Goal: Task Accomplishment & Management: Manage account settings

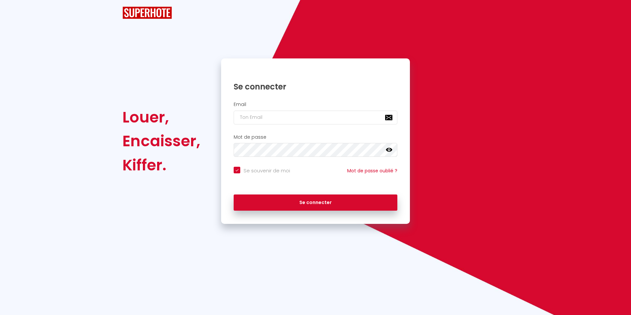
checkbox input "true"
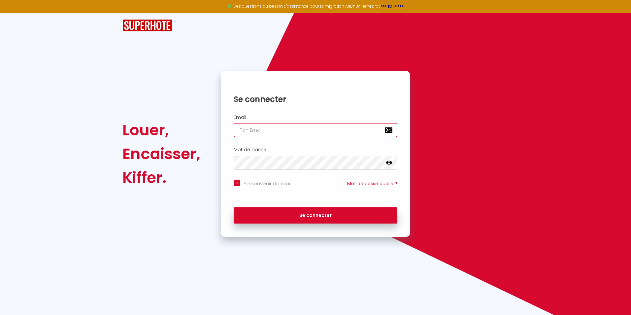
click at [327, 133] on input "email" at bounding box center [316, 130] width 164 height 14
type input "[DOMAIN_NAME][EMAIL_ADDRESS][DOMAIN_NAME]"
click at [234, 207] on button "Se connecter" at bounding box center [316, 215] width 164 height 16
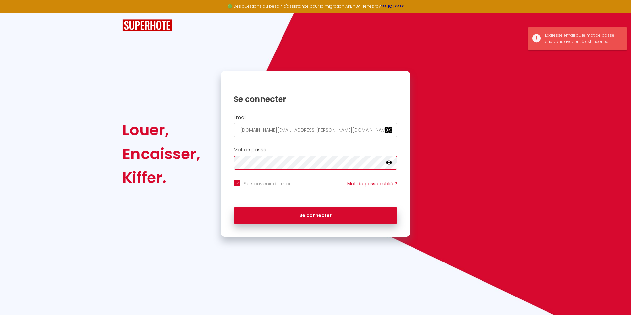
click at [234, 207] on button "Se connecter" at bounding box center [316, 215] width 164 height 16
click at [188, 155] on div "Louer, Encaisser, Kiffer. Se connecter Email evann.decastro.pro@gmail.com Mot d…" at bounding box center [315, 154] width 395 height 166
click at [234, 207] on button "Se connecter" at bounding box center [316, 215] width 164 height 16
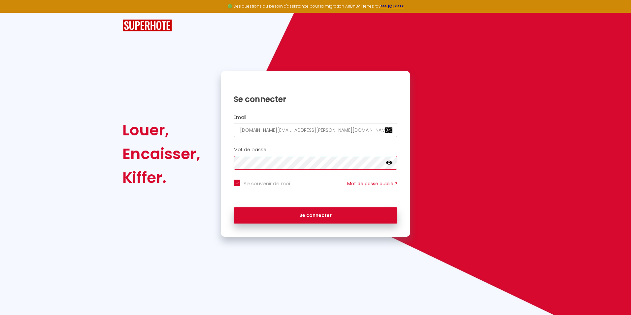
checkbox input "true"
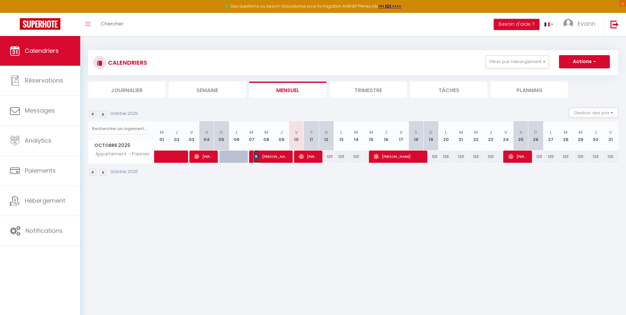
click at [267, 154] on span "[PERSON_NAME]" at bounding box center [271, 156] width 35 height 13
select select "OK"
select select "KO"
select select "0"
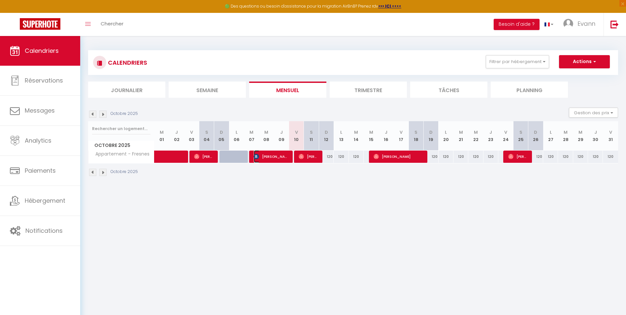
select select "1"
select select
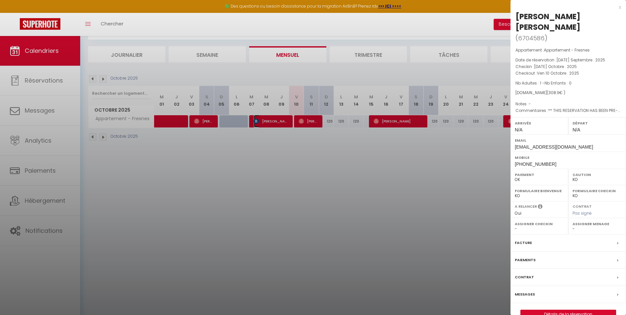
scroll to position [36, 0]
click at [564, 234] on div "Facture" at bounding box center [567, 242] width 115 height 17
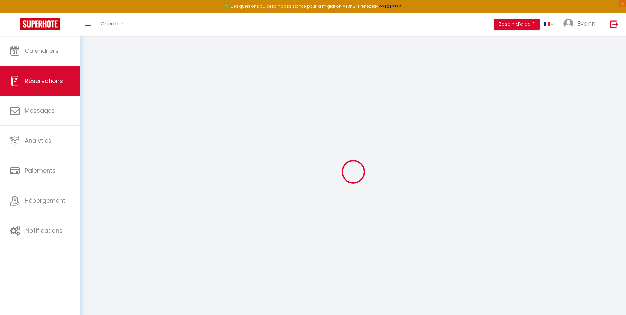
select select "service charge"
select select "taxes"
select select
checkbox input "false"
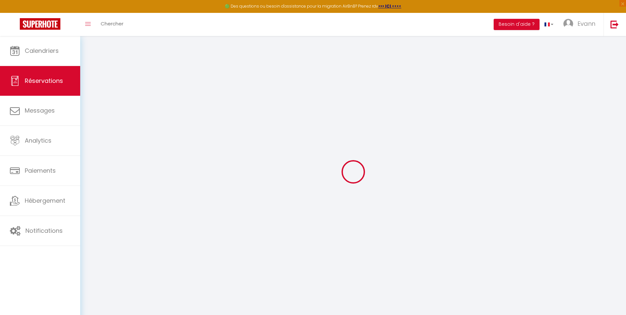
type textarea "** THIS RESERVATION HAS BEEN PRE-PAID ** BOOKING NOTE : Payment charge is EUR 4…"
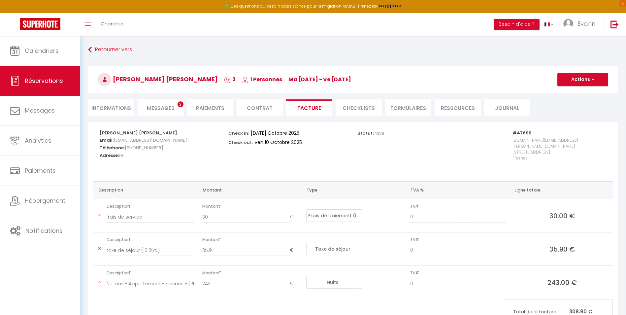
scroll to position [33, 0]
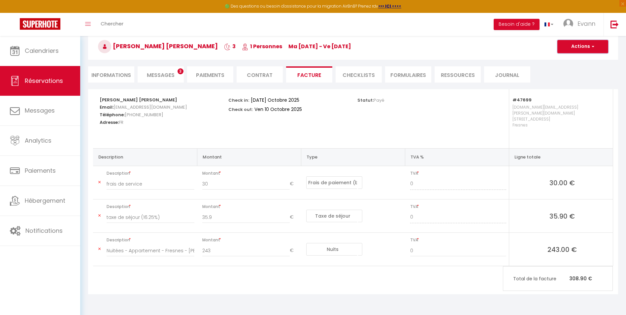
click at [597, 47] on button "Actions" at bounding box center [582, 46] width 51 height 13
click at [584, 69] on link "Aperçu et éditer" at bounding box center [577, 69] width 55 height 9
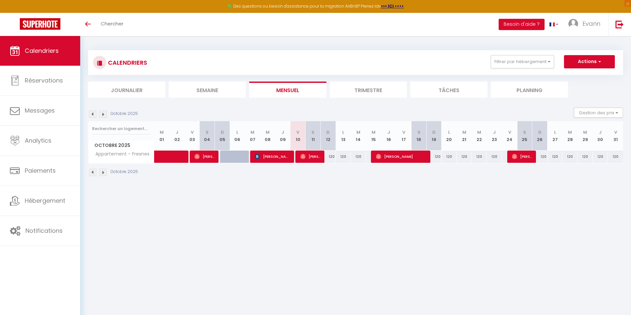
select select
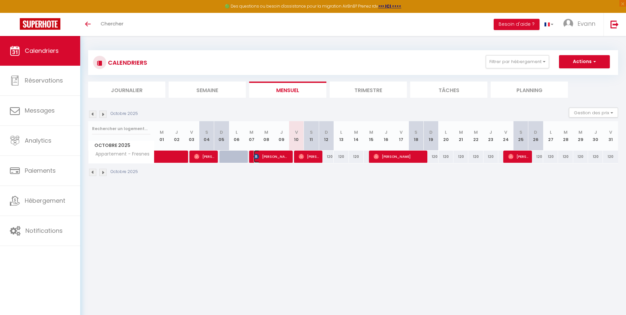
click at [274, 155] on span "[PERSON_NAME]" at bounding box center [271, 156] width 35 height 13
select select "OK"
select select "KO"
select select "0"
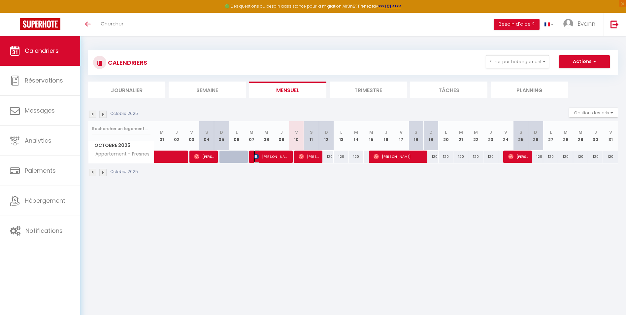
select select "1"
select select
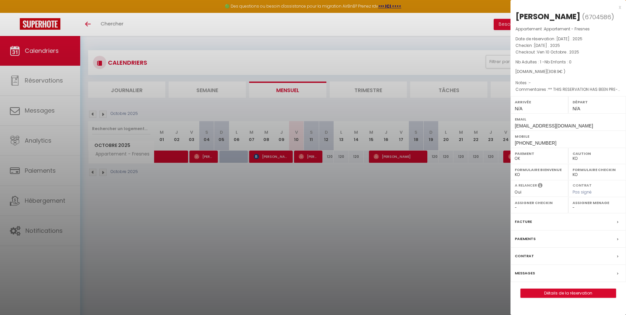
click at [429, 236] on div at bounding box center [313, 157] width 626 height 315
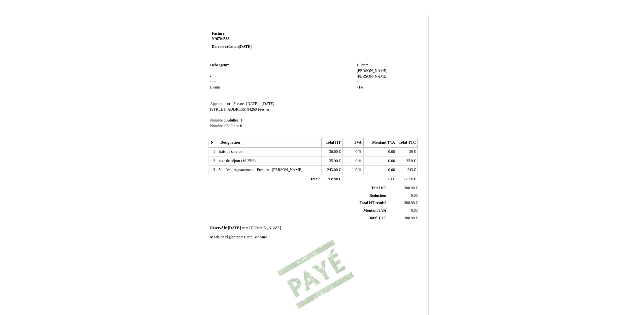
click at [219, 87] on span "Evann" at bounding box center [215, 87] width 10 height 4
click at [224, 88] on input "Evann" at bounding box center [248, 88] width 76 height 7
type input "Evann De Castro"
click at [144, 105] on div "Facture Facture N° 6704586 6704586 Date de création 09 September 2025 Hebergeur…" at bounding box center [313, 206] width 386 height 383
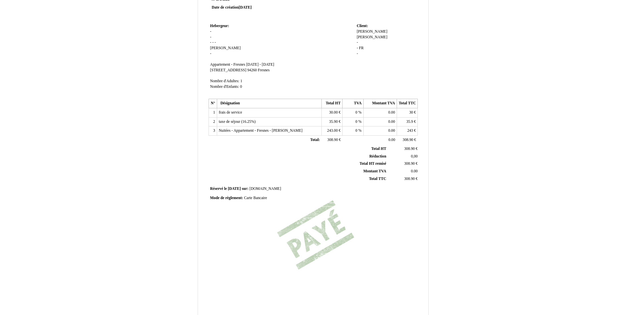
scroll to position [83, 0]
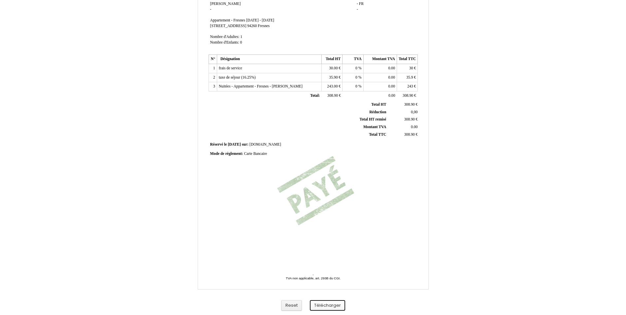
click at [336, 307] on button "Télécharger" at bounding box center [327, 305] width 35 height 11
